Goal: Information Seeking & Learning: Learn about a topic

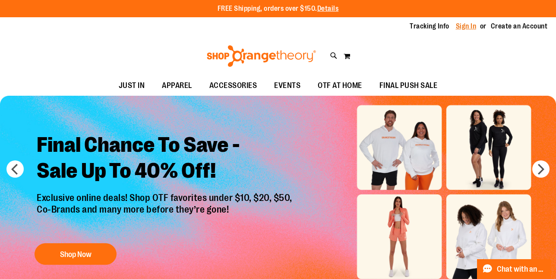
type input "**********"
click at [466, 27] on link "Sign In" at bounding box center [466, 27] width 21 height 10
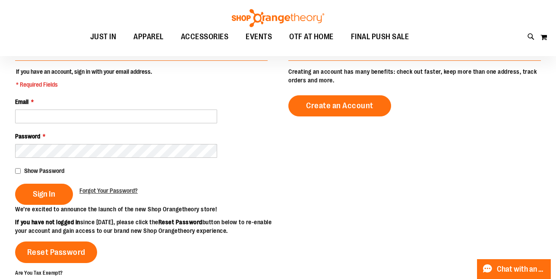
scroll to position [102, 0]
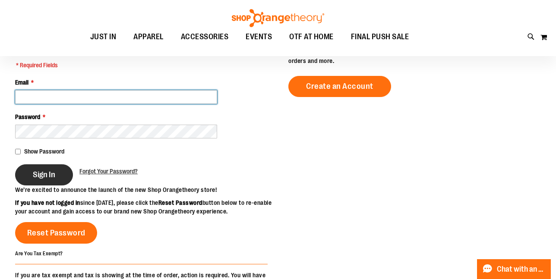
type input "**********"
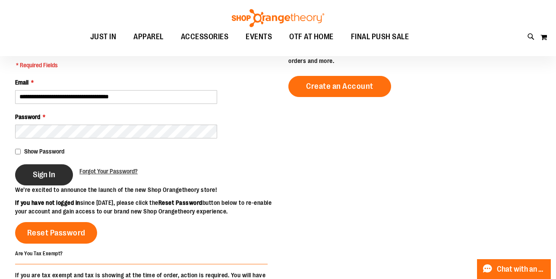
type input "**********"
click at [51, 181] on button "Sign In" at bounding box center [44, 175] width 58 height 21
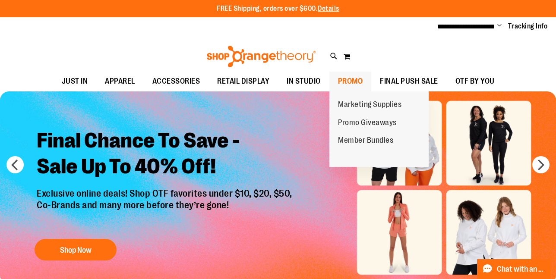
type input "**********"
click at [352, 78] on span "PROMO" at bounding box center [350, 81] width 25 height 19
click at [348, 124] on span "Promo Giveaways" at bounding box center [367, 123] width 59 height 11
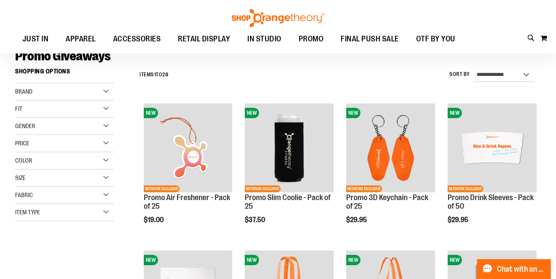
scroll to position [69, 0]
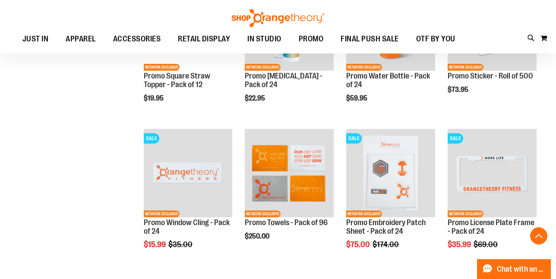
scroll to position [485, 0]
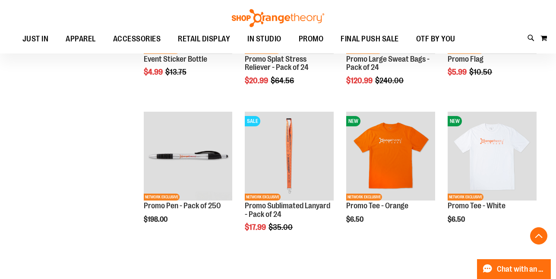
scroll to position [942, 0]
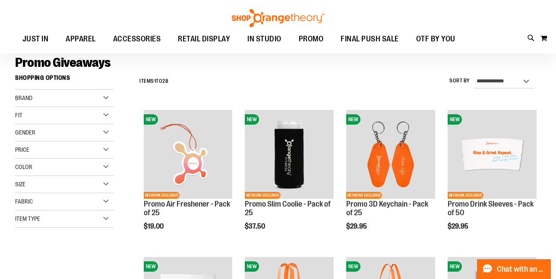
scroll to position [63, 0]
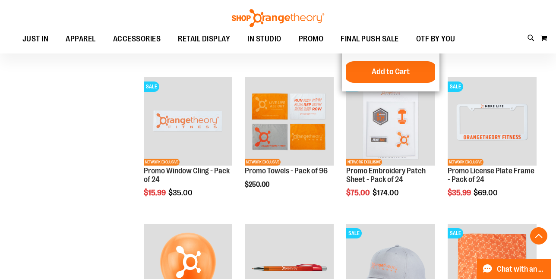
scroll to position [536, 0]
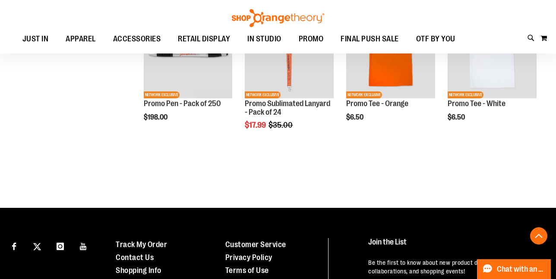
scroll to position [1044, 0]
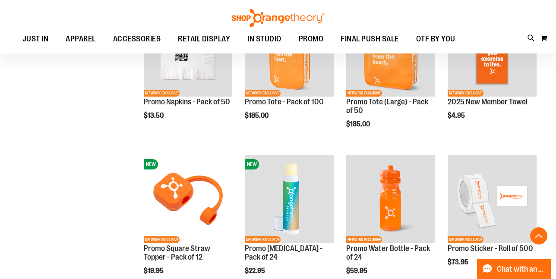
scroll to position [306, 0]
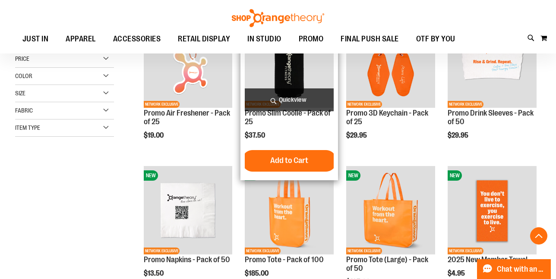
scroll to position [152, 0]
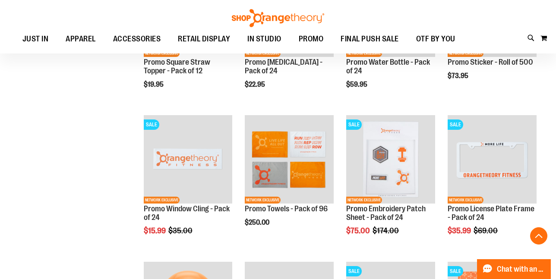
scroll to position [501, 0]
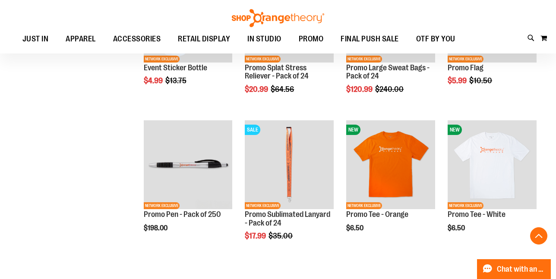
scroll to position [933, 0]
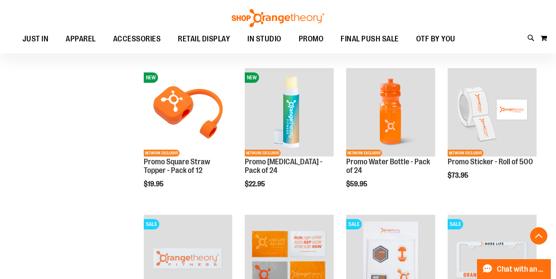
scroll to position [395, 0]
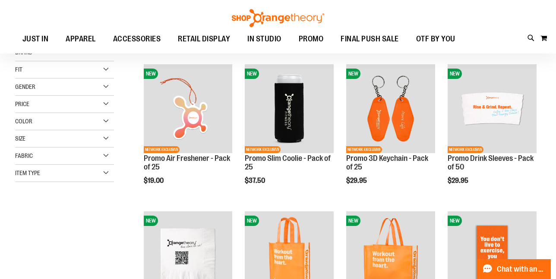
scroll to position [109, 0]
